Goal: Task Accomplishment & Management: Manage account settings

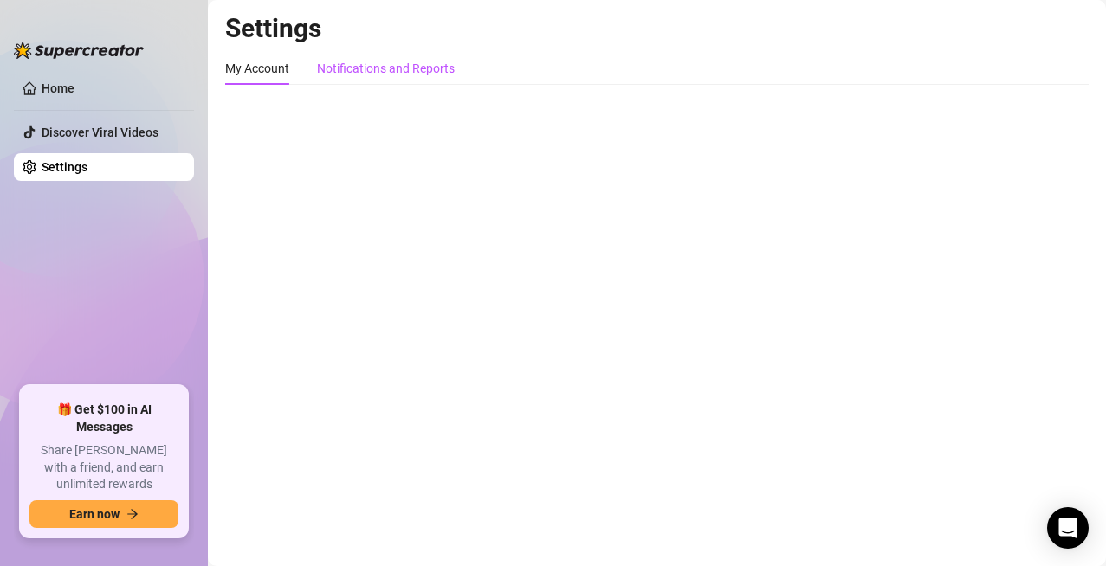
click at [385, 62] on div "Notifications and Reports" at bounding box center [386, 68] width 138 height 19
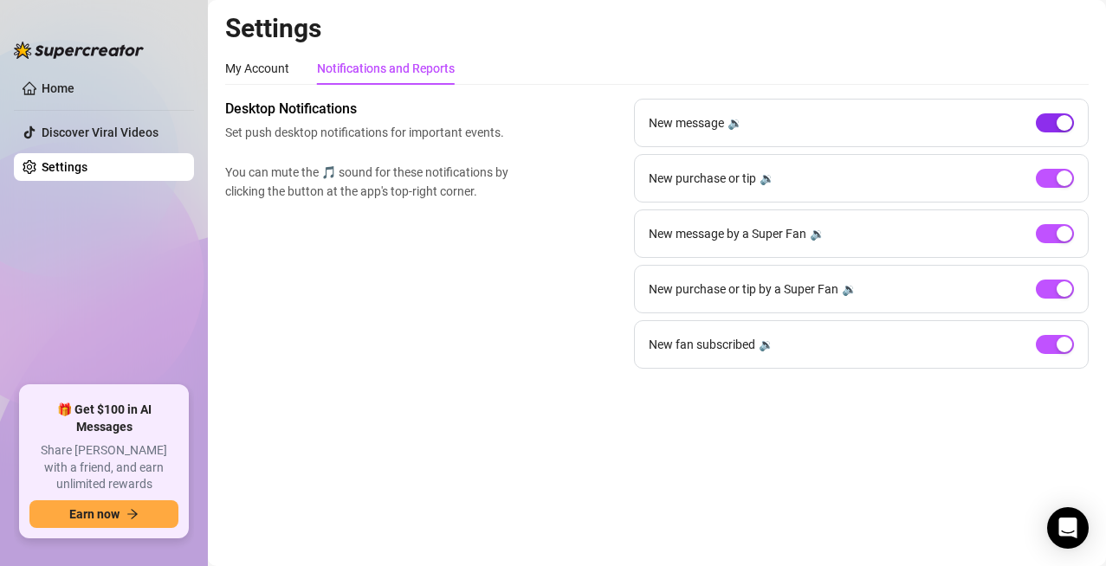
click at [1048, 124] on span "button" at bounding box center [1055, 122] width 38 height 19
click at [1053, 118] on button "button" at bounding box center [1055, 122] width 38 height 19
click at [71, 87] on link "Home" at bounding box center [58, 88] width 33 height 14
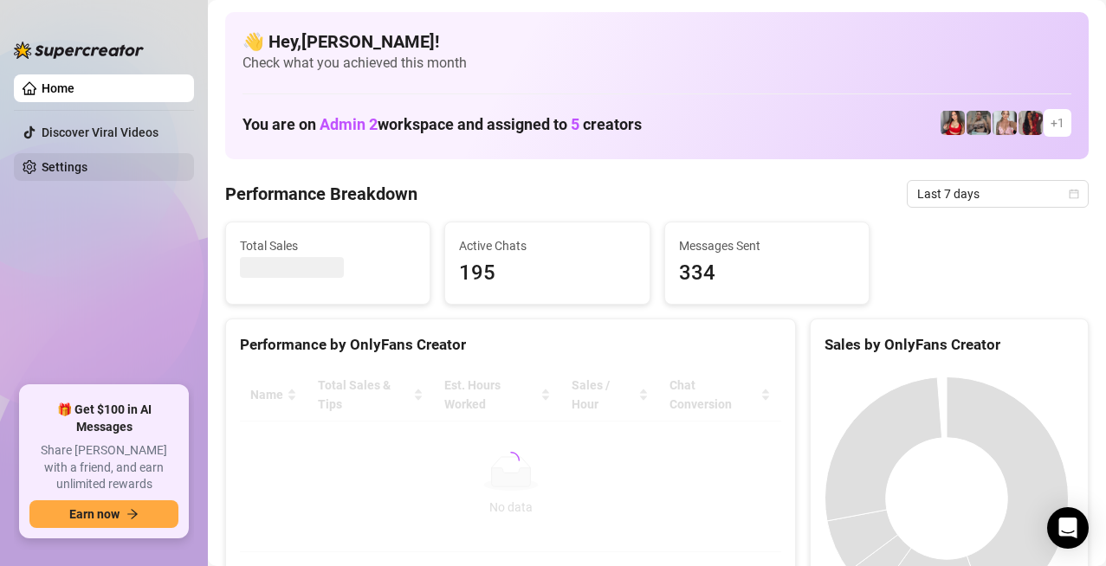
click at [87, 160] on link "Settings" at bounding box center [65, 167] width 46 height 14
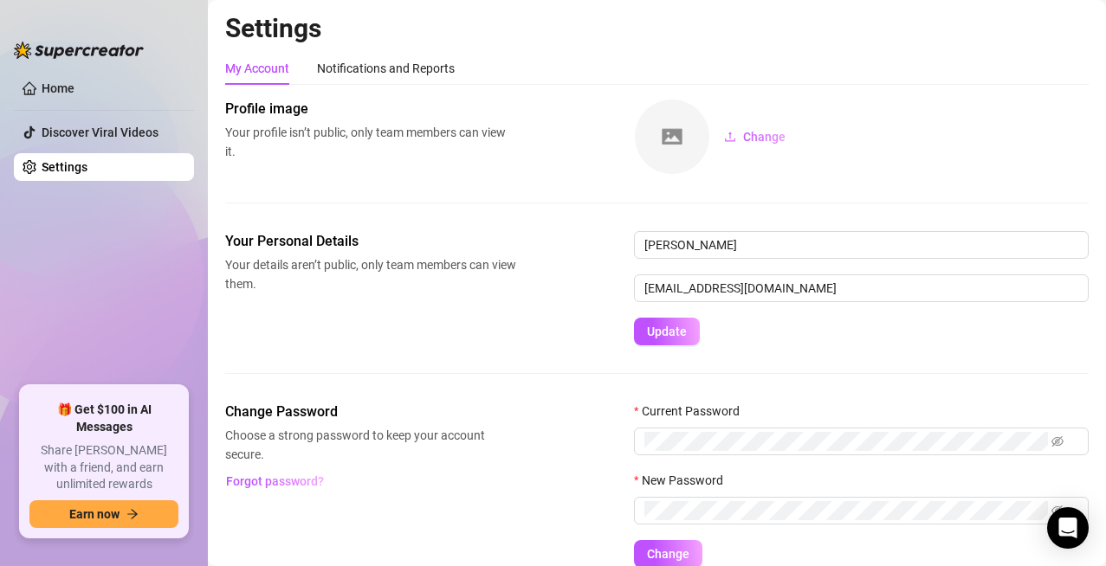
scroll to position [76, 0]
